Goal: Task Accomplishment & Management: Use online tool/utility

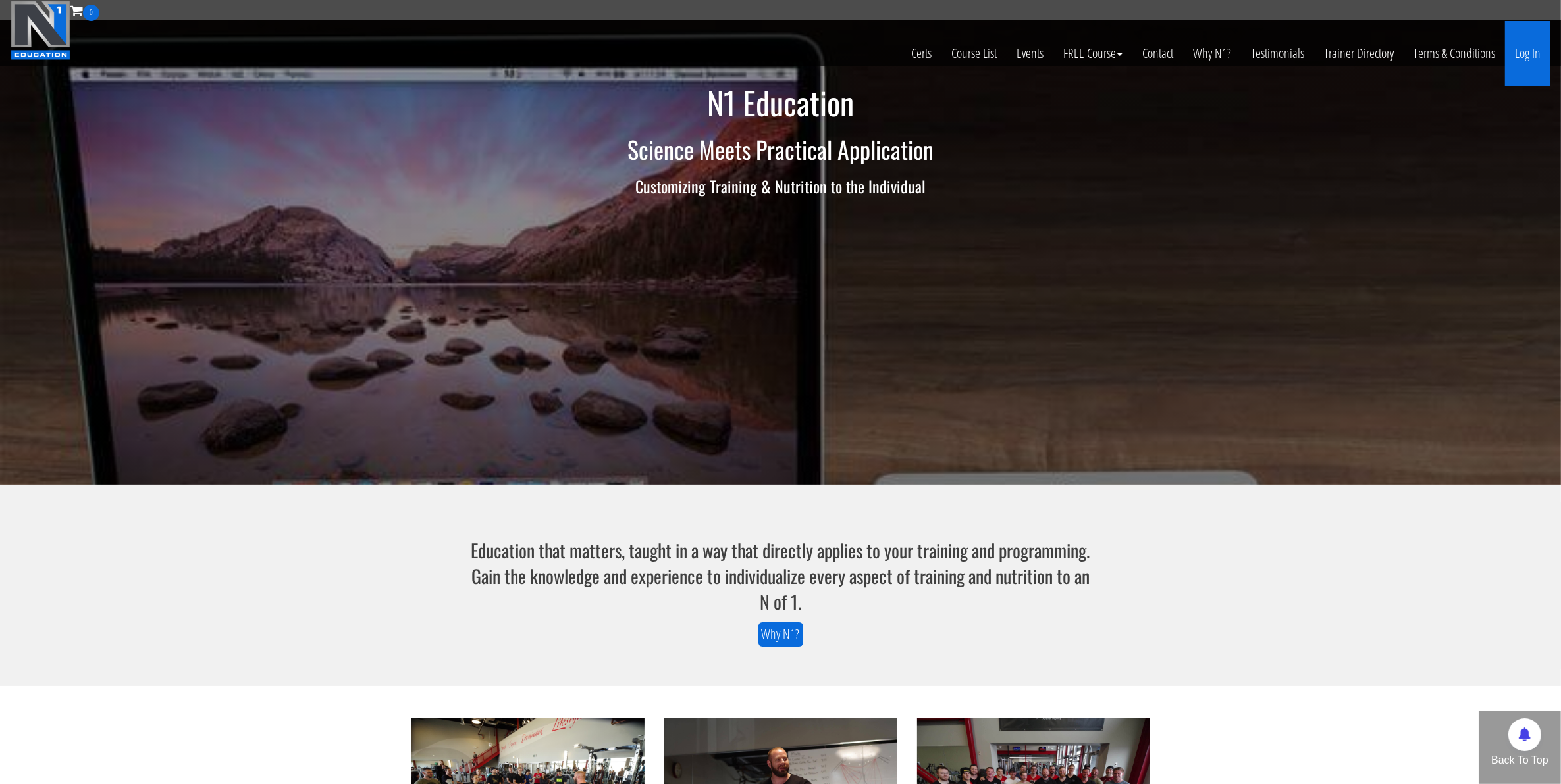
click at [1509, 60] on link "Log In" at bounding box center [1527, 53] width 45 height 65
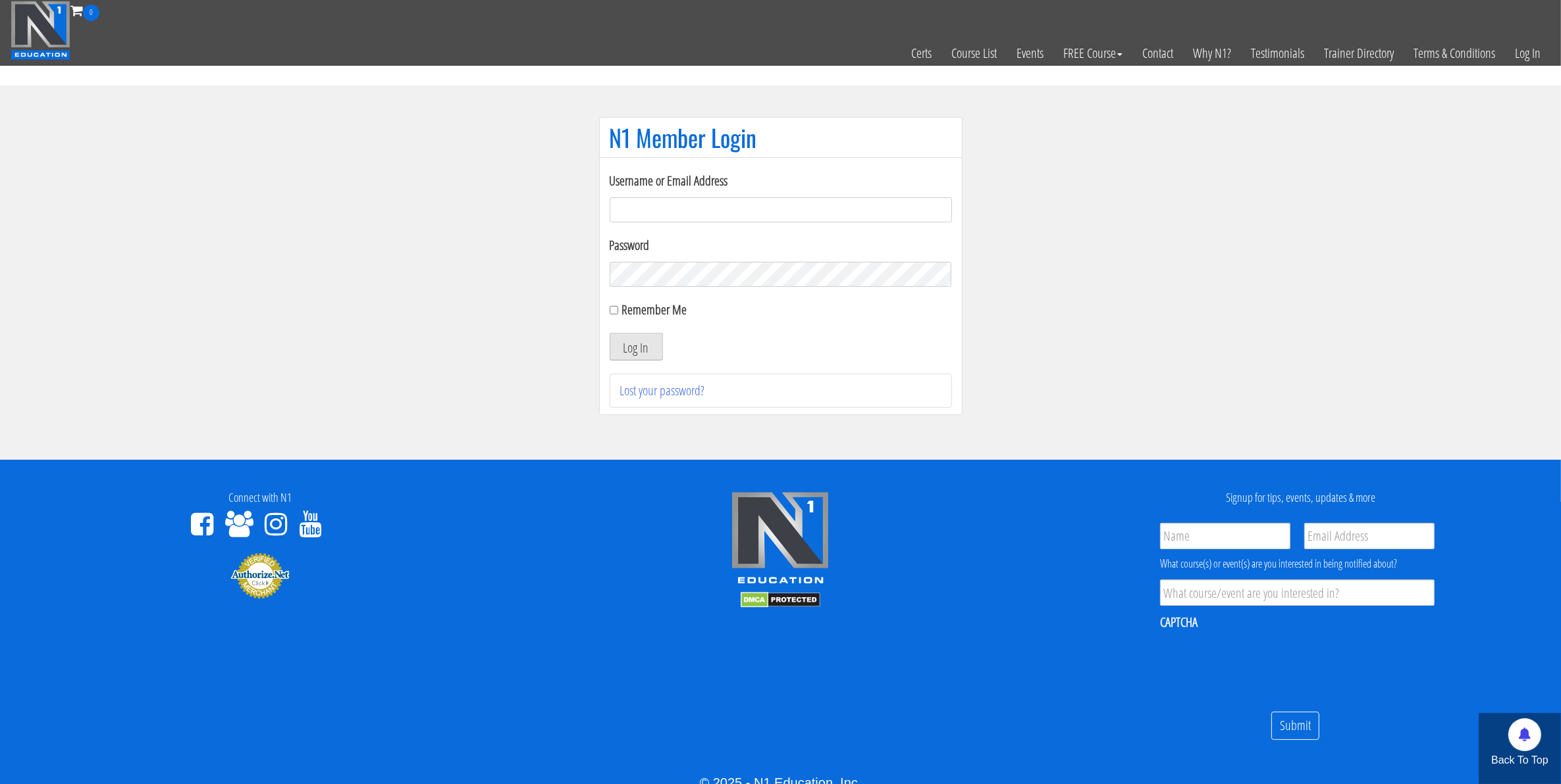
type input "[EMAIL_ADDRESS][DOMAIN_NAME]"
click at [650, 359] on button "Log In" at bounding box center [636, 347] width 54 height 28
click at [614, 311] on input "Remember Me" at bounding box center [614, 310] width 8 height 8
checkbox input "true"
click at [626, 339] on button "Log In" at bounding box center [636, 347] width 54 height 28
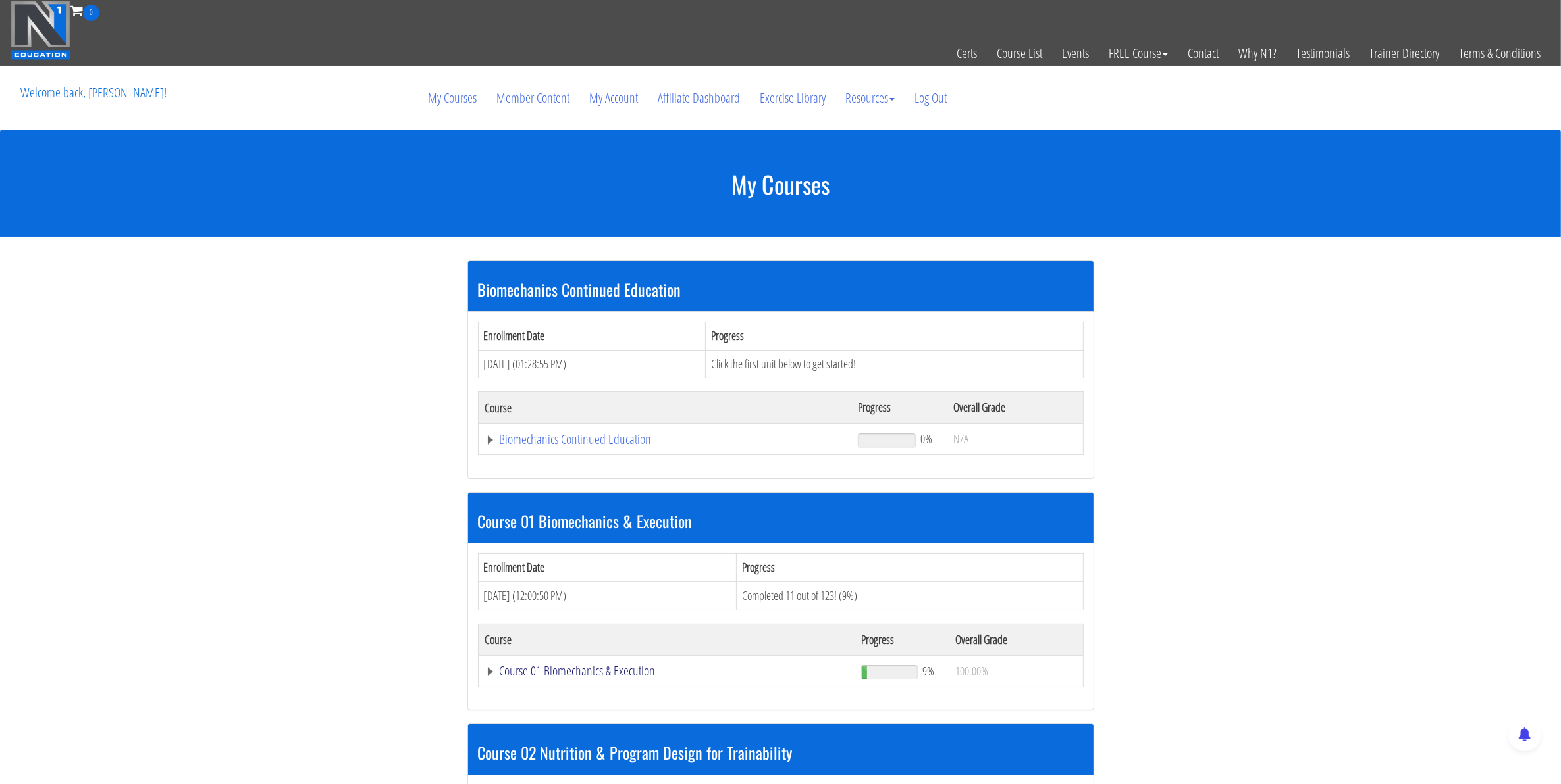
click at [632, 446] on link "Course 01 Biomechanics & Execution" at bounding box center [665, 439] width 360 height 13
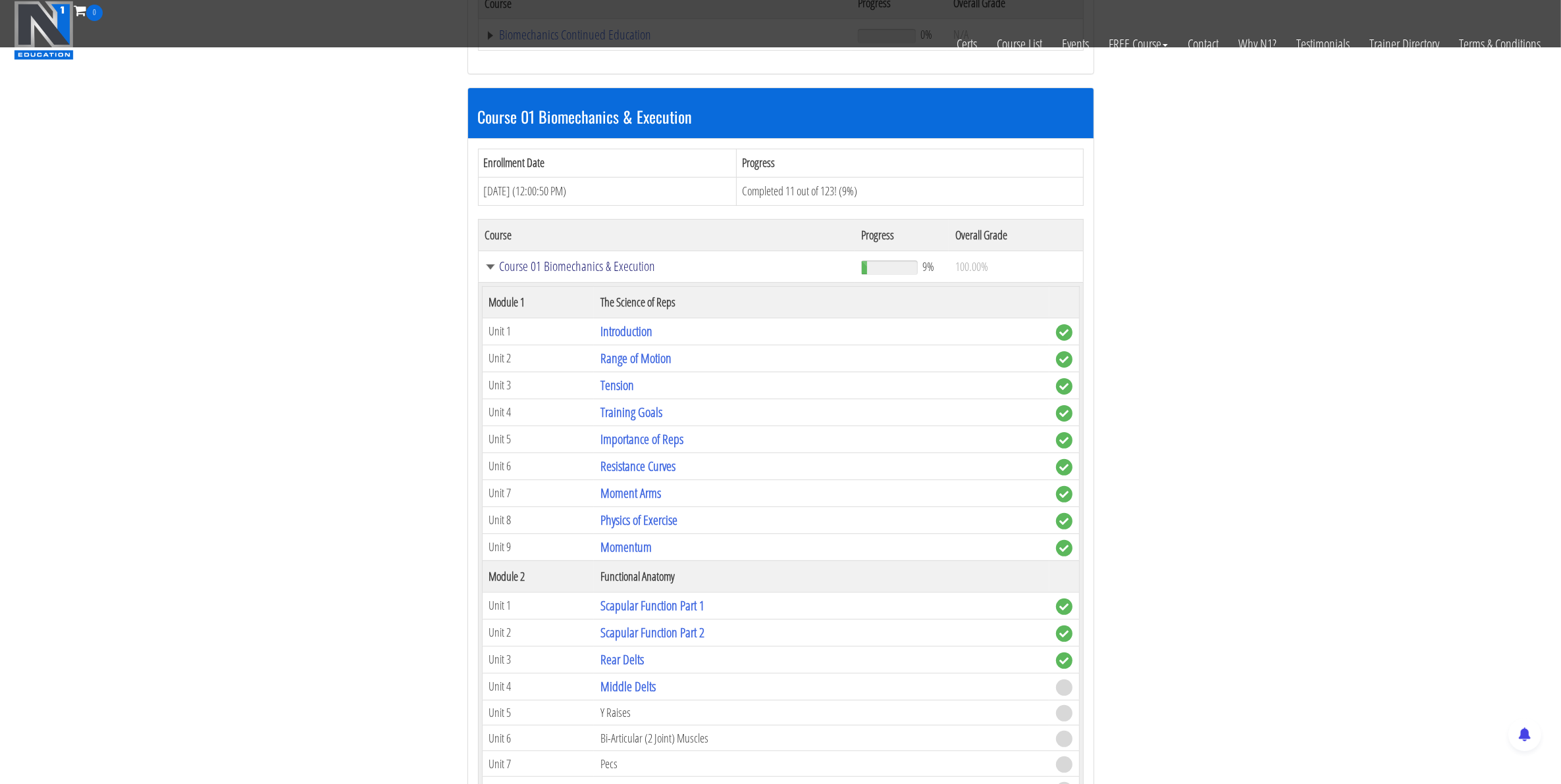
scroll to position [411, 0]
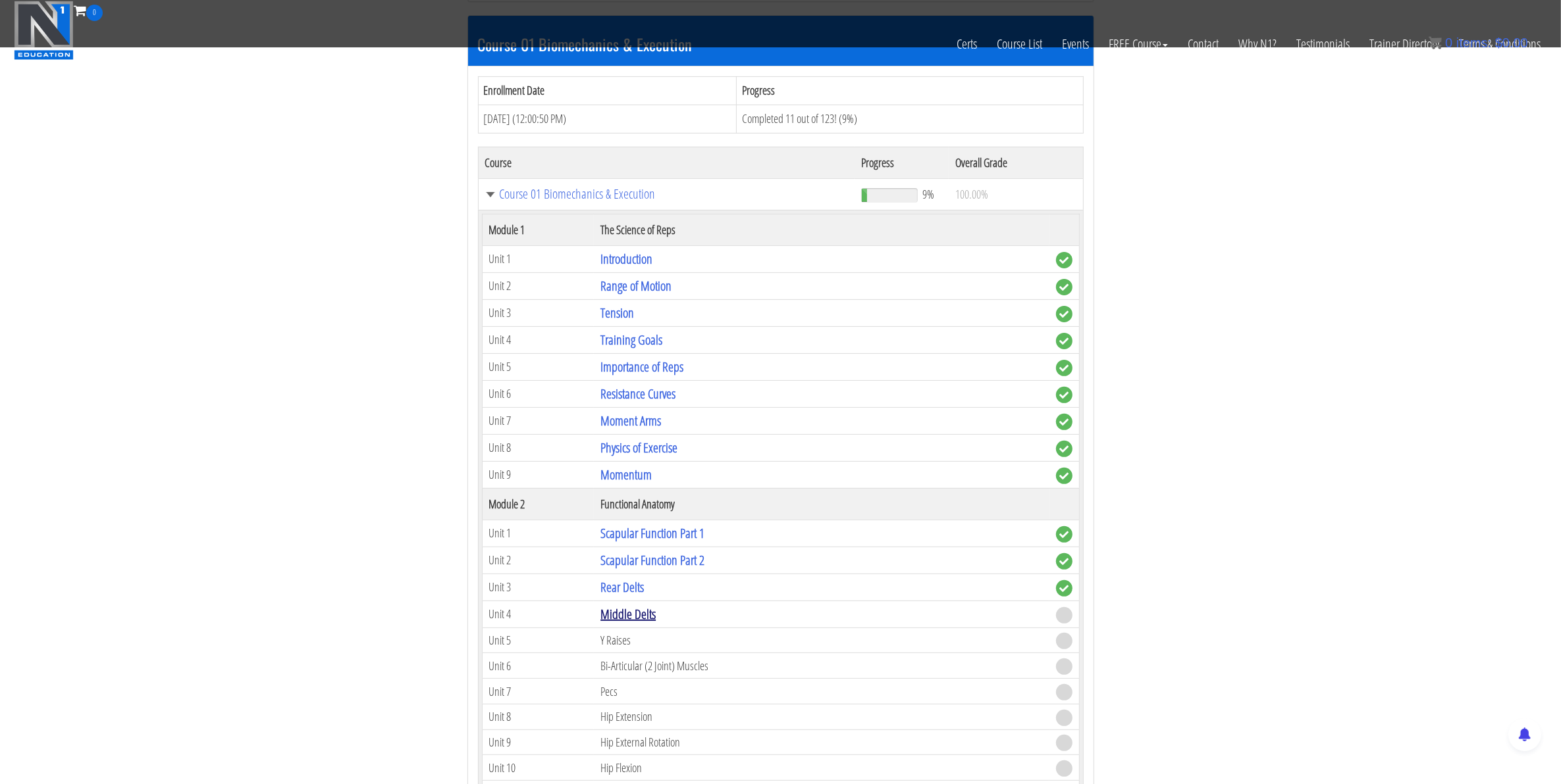
click at [632, 623] on link "Middle Delts" at bounding box center [628, 614] width 56 height 18
